Goal: Check status: Check status

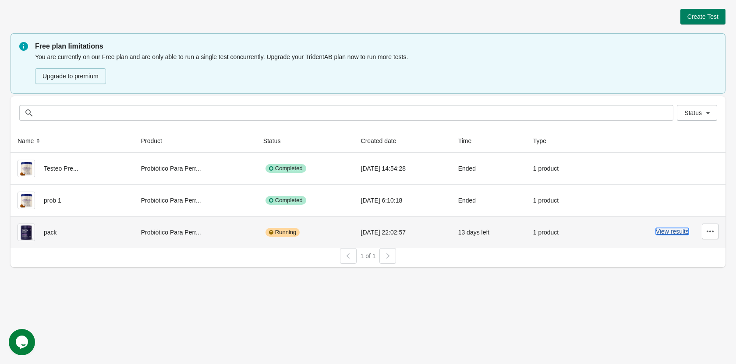
click at [659, 234] on button "View results" at bounding box center [671, 231] width 33 height 7
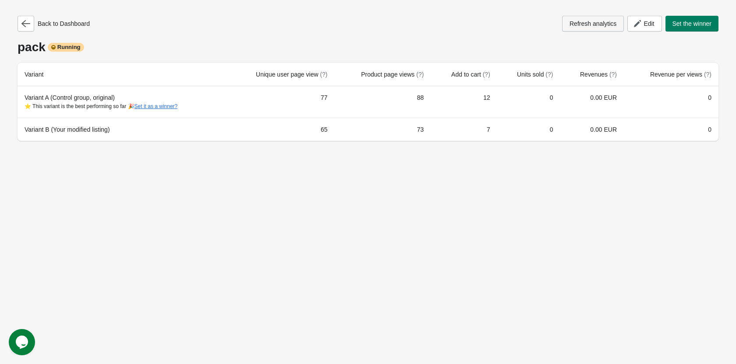
click at [598, 20] on span "Refresh analytics" at bounding box center [592, 23] width 47 height 7
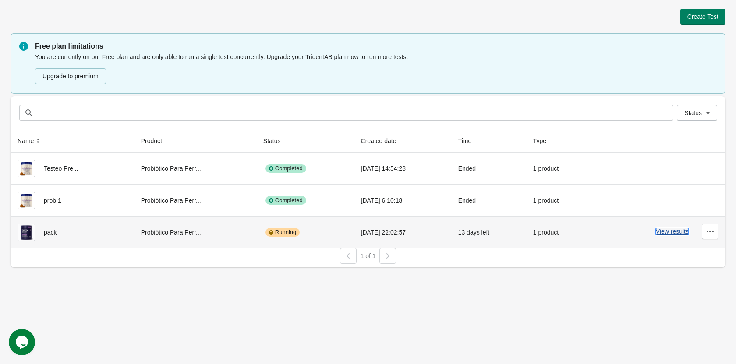
click at [665, 230] on button "View results" at bounding box center [671, 231] width 33 height 7
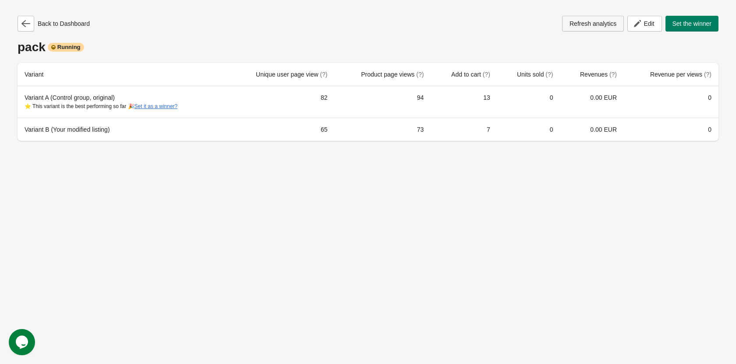
click at [574, 29] on button "Refresh analytics" at bounding box center [593, 24] width 62 height 16
click at [24, 337] on icon "$i18n('chat', 'chat_widget')" at bounding box center [22, 342] width 12 height 13
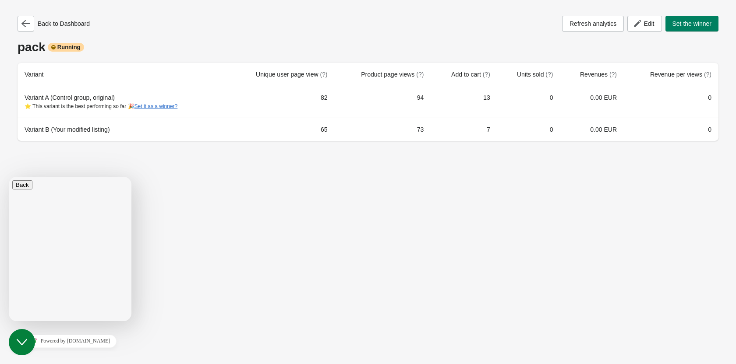
scroll to position [102, 0]
click at [9, 177] on div "Rate this chat Upload File Insert emoji" at bounding box center [9, 177] width 0 height 0
click at [9, 177] on textarea at bounding box center [9, 177] width 0 height 0
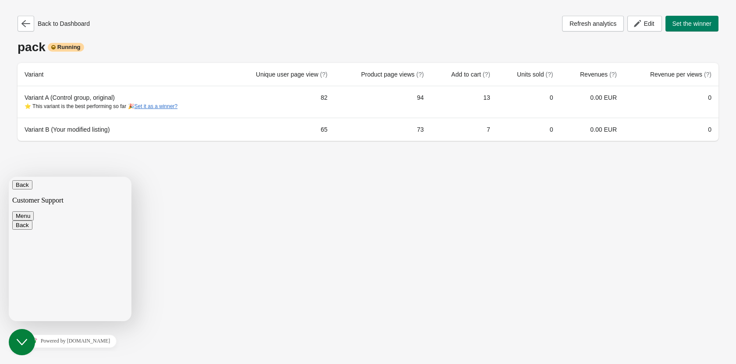
scroll to position [6, 0]
type textarea "**********"
click at [29, 347] on div "Close Chat This icon closes the chat window." at bounding box center [22, 342] width 26 height 11
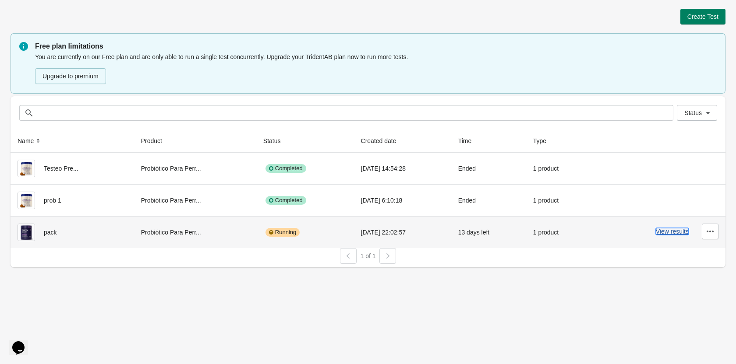
click at [668, 235] on button "View results" at bounding box center [671, 231] width 33 height 7
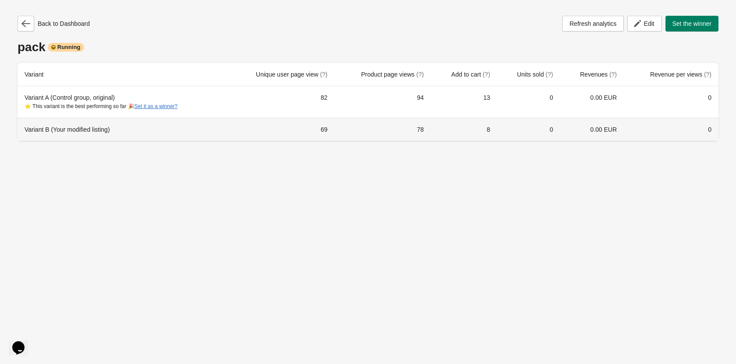
click at [92, 130] on div "Variant B (Your modified listing)" at bounding box center [122, 129] width 195 height 9
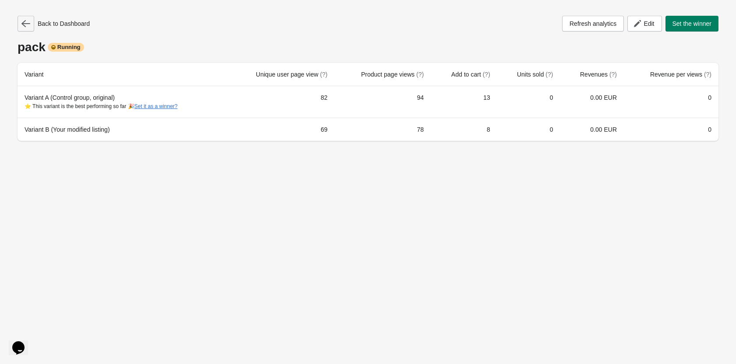
click at [29, 25] on icon "button" at bounding box center [25, 23] width 9 height 9
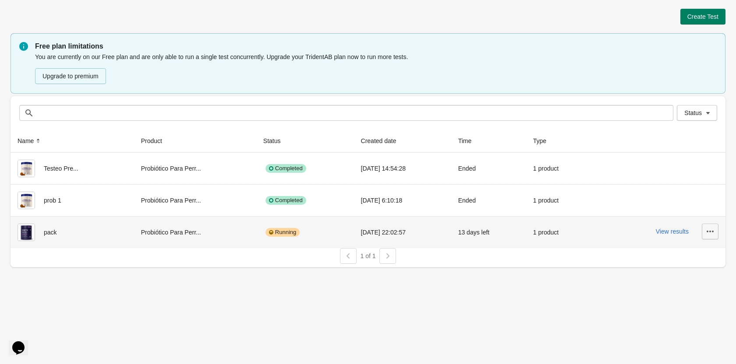
click at [708, 232] on icon "button" at bounding box center [709, 231] width 9 height 9
click at [687, 273] on span "View Product Page" at bounding box center [685, 272] width 52 height 9
click at [679, 230] on button "View results" at bounding box center [671, 231] width 33 height 7
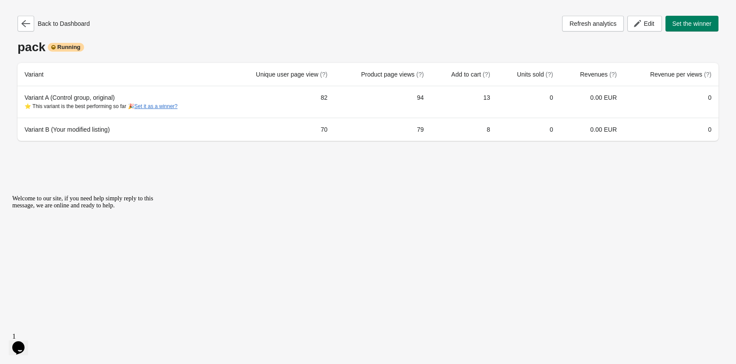
click at [12, 195] on icon "Chat attention grabber" at bounding box center [12, 195] width 0 height 0
click at [585, 26] on span "Refresh analytics" at bounding box center [592, 23] width 47 height 7
